Goal: Navigation & Orientation: Find specific page/section

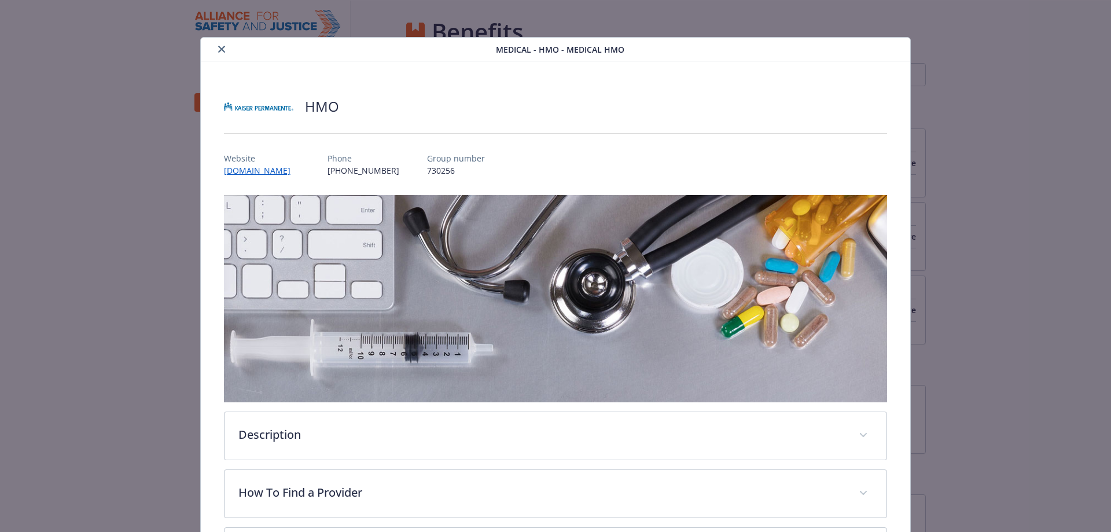
scroll to position [93, 0]
